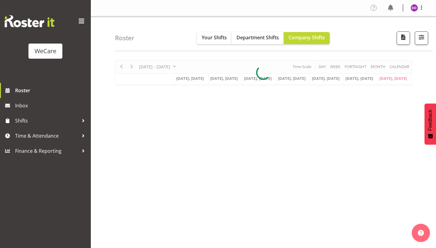
select select "location"
click at [421, 33] on span "button" at bounding box center [422, 37] width 8 height 8
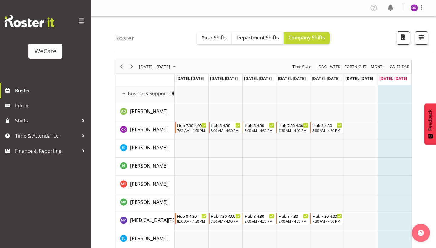
click at [413, 48] on div "Roster Your Shifts Department Shifts Company Shifts All Locations Clear Busines…" at bounding box center [274, 33] width 318 height 35
click at [421, 38] on span "button" at bounding box center [422, 37] width 8 height 8
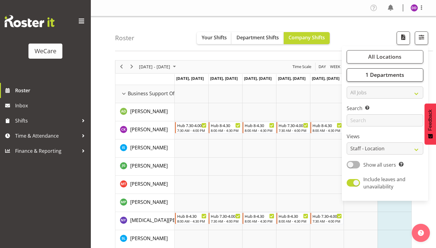
click at [399, 72] on span "1 Departments" at bounding box center [385, 74] width 39 height 7
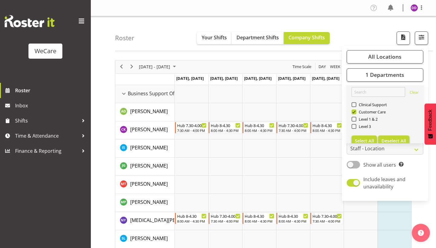
click at [391, 141] on span "Deselect All" at bounding box center [394, 141] width 25 height 6
checkbox input "false"
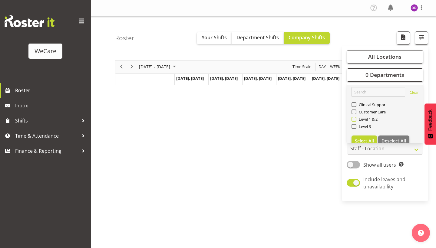
click at [374, 120] on span "Level 1 & 2" at bounding box center [368, 119] width 22 height 5
click at [356, 120] on input "Level 1 & 2" at bounding box center [354, 119] width 4 height 4
checkbox input "true"
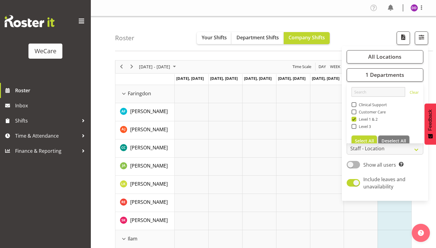
click at [353, 31] on div "Roster Your Shifts Department Shifts Company Shifts All Locations Clear Busines…" at bounding box center [274, 33] width 318 height 35
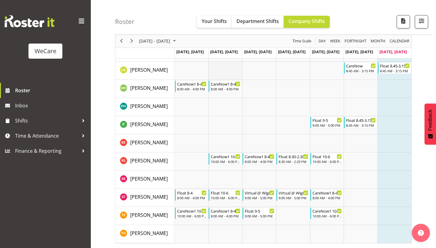
scroll to position [980, 0]
click at [132, 45] on span "Next" at bounding box center [131, 42] width 7 height 8
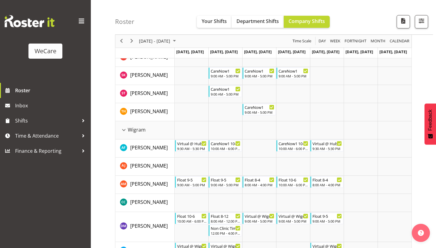
scroll to position [687, 0]
